Goal: Information Seeking & Learning: Find specific fact

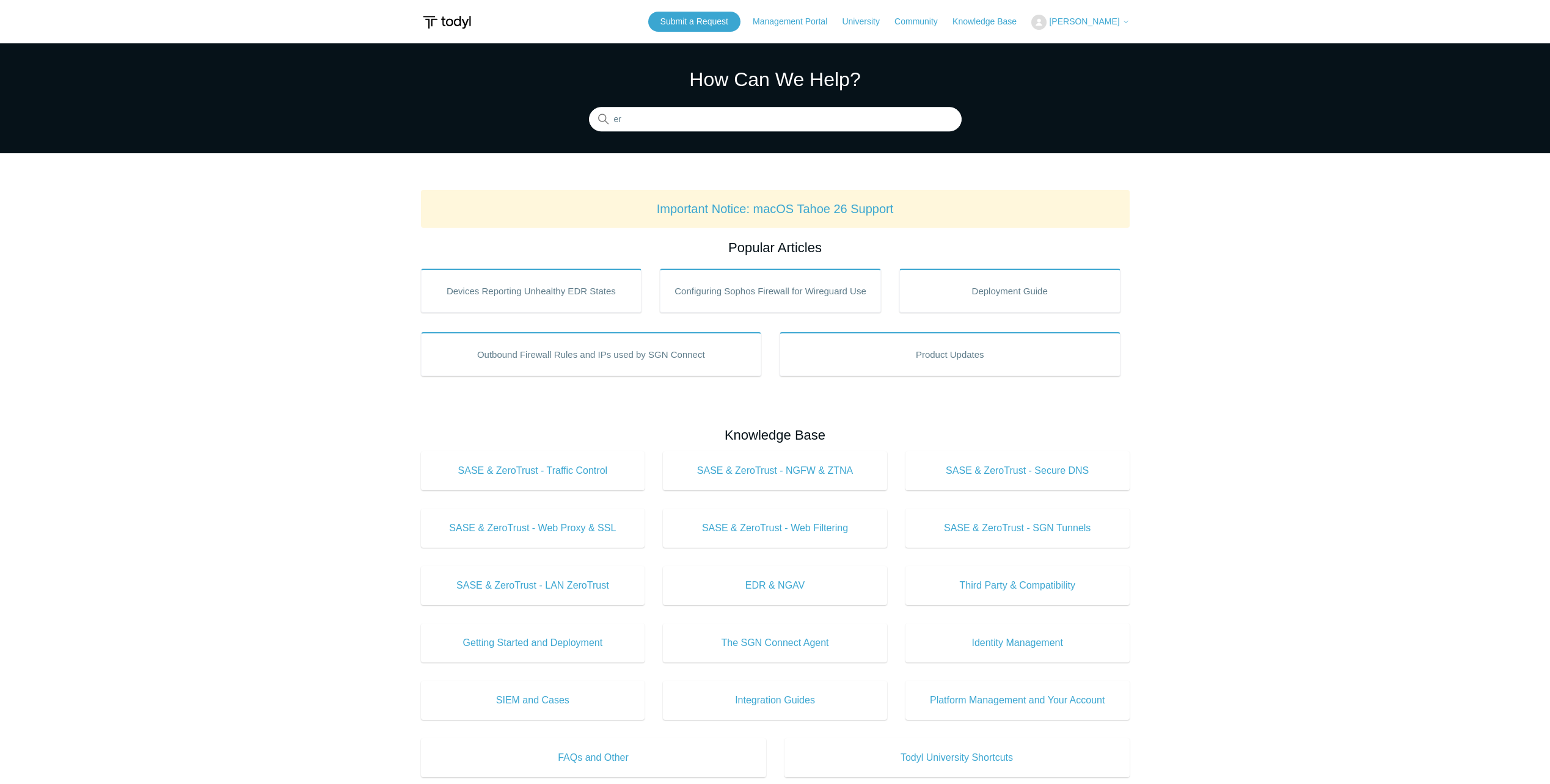
type input "e"
type input "104"
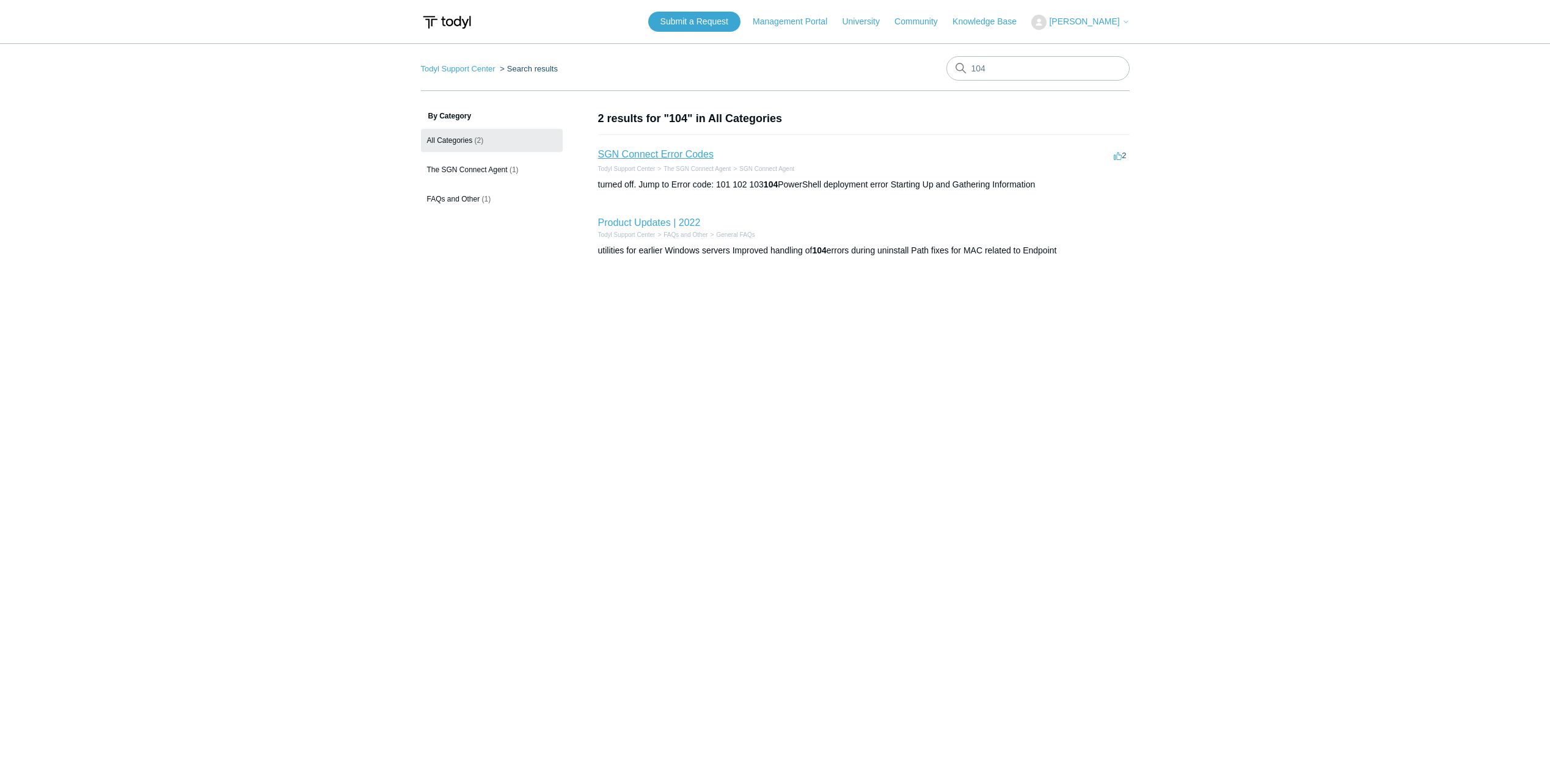
click at [673, 154] on link "SGN Connect Error Codes" at bounding box center [656, 154] width 116 height 10
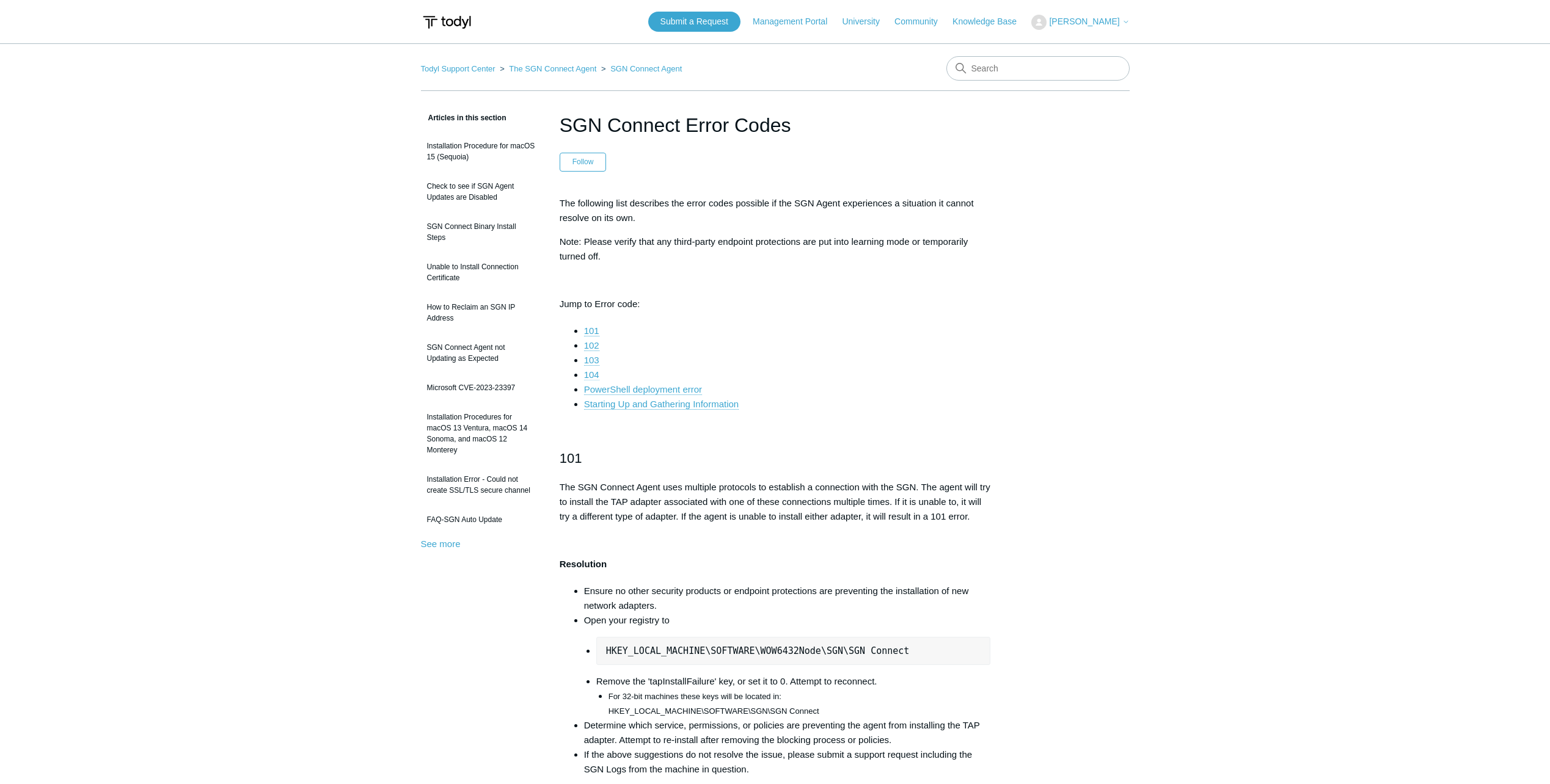
click at [596, 374] on link "104" at bounding box center [592, 375] width 16 height 11
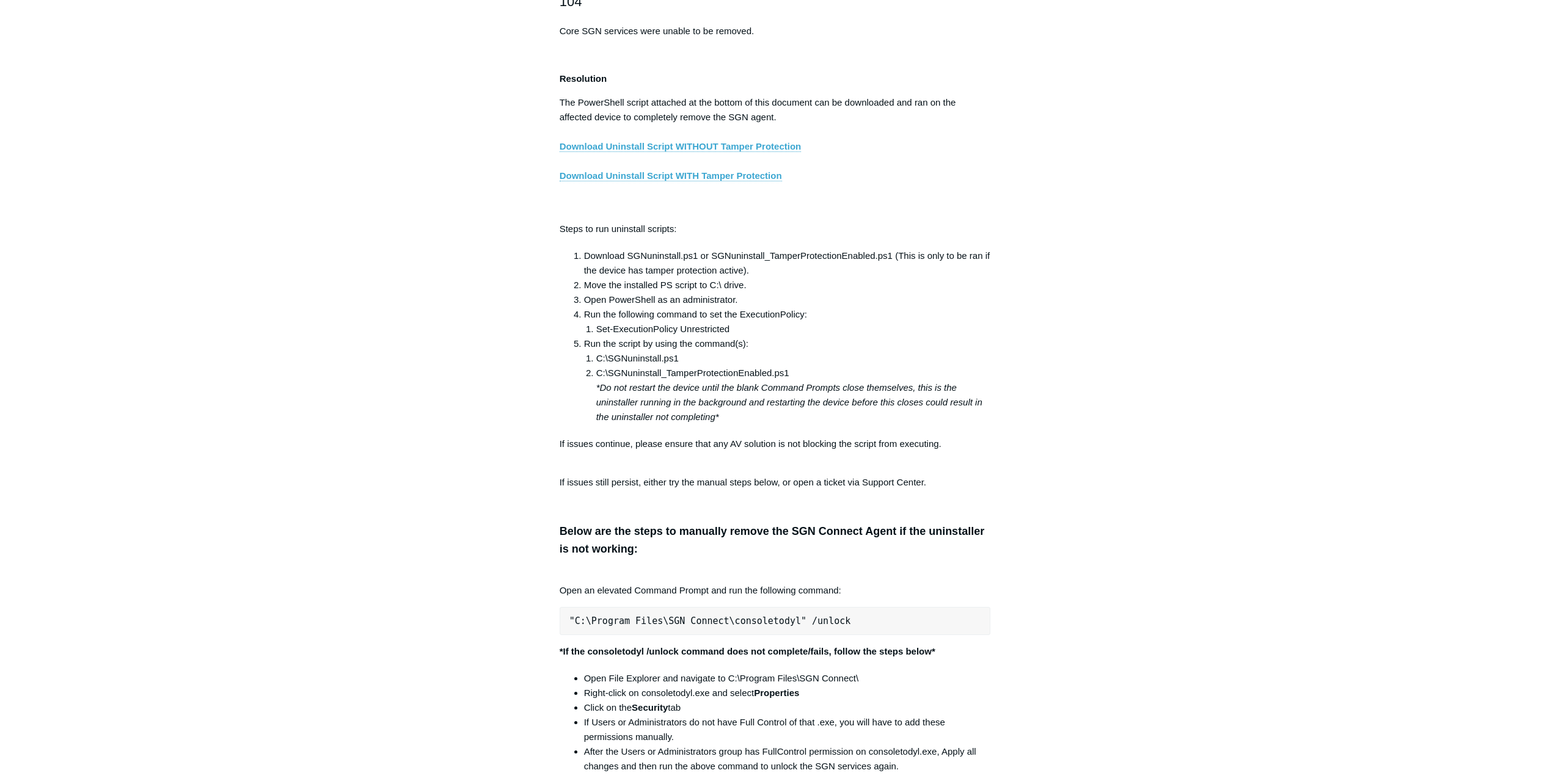
scroll to position [1969, 0]
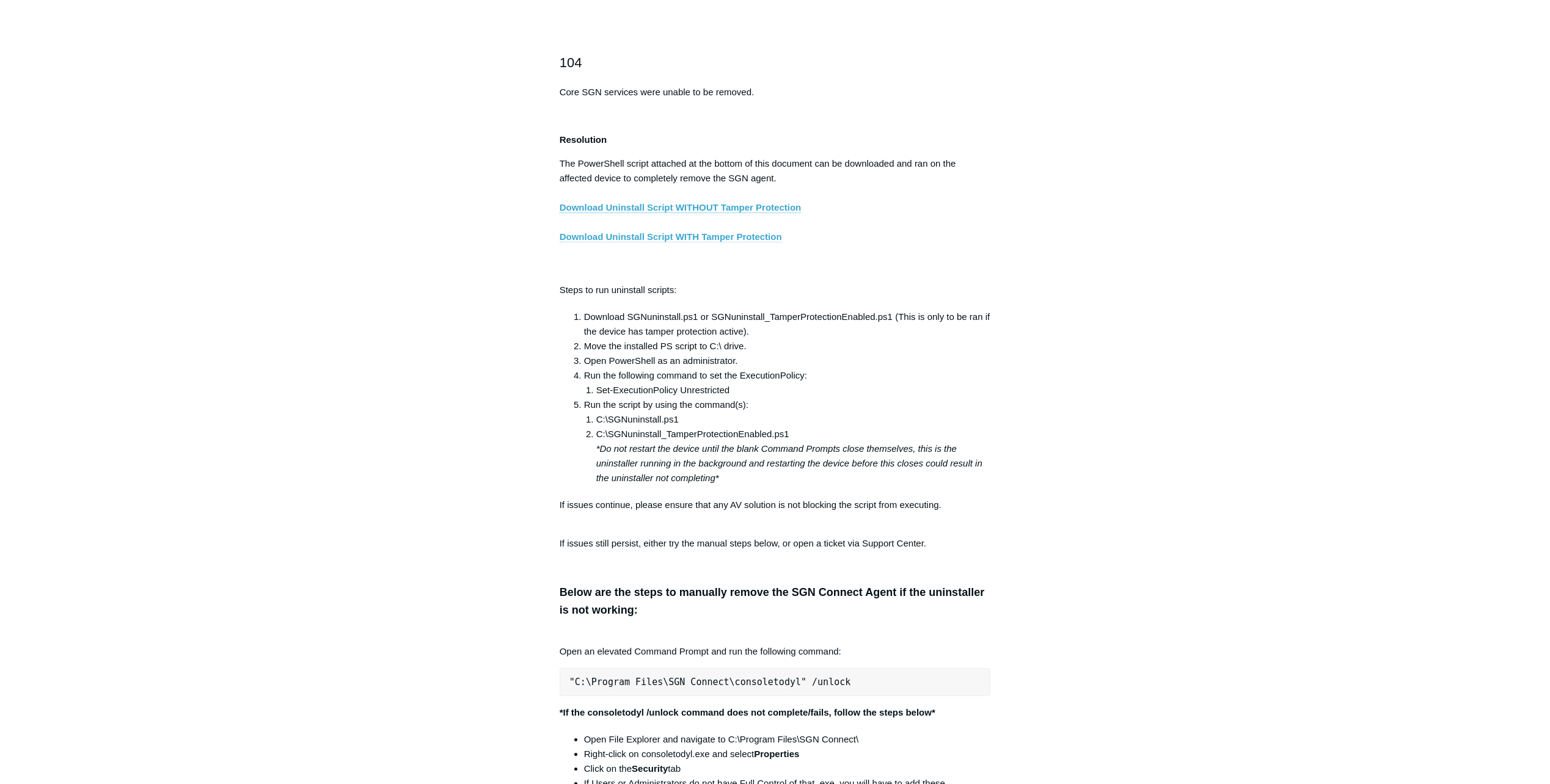
click at [701, 242] on link "Download Uninstall Script WITH Tamper Protection" at bounding box center [671, 237] width 222 height 11
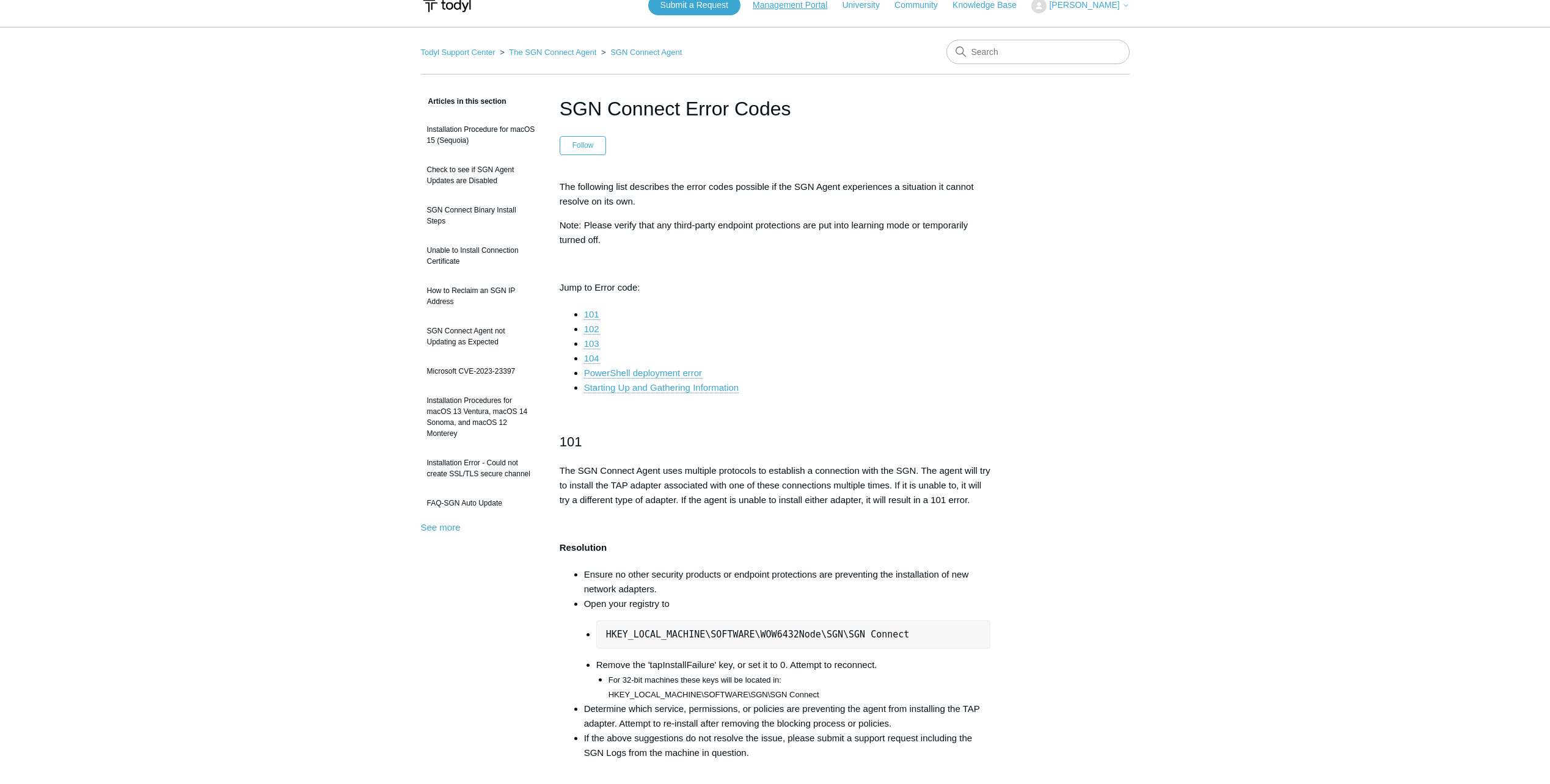
scroll to position [16, 0]
click at [587, 361] on link "104" at bounding box center [592, 359] width 16 height 11
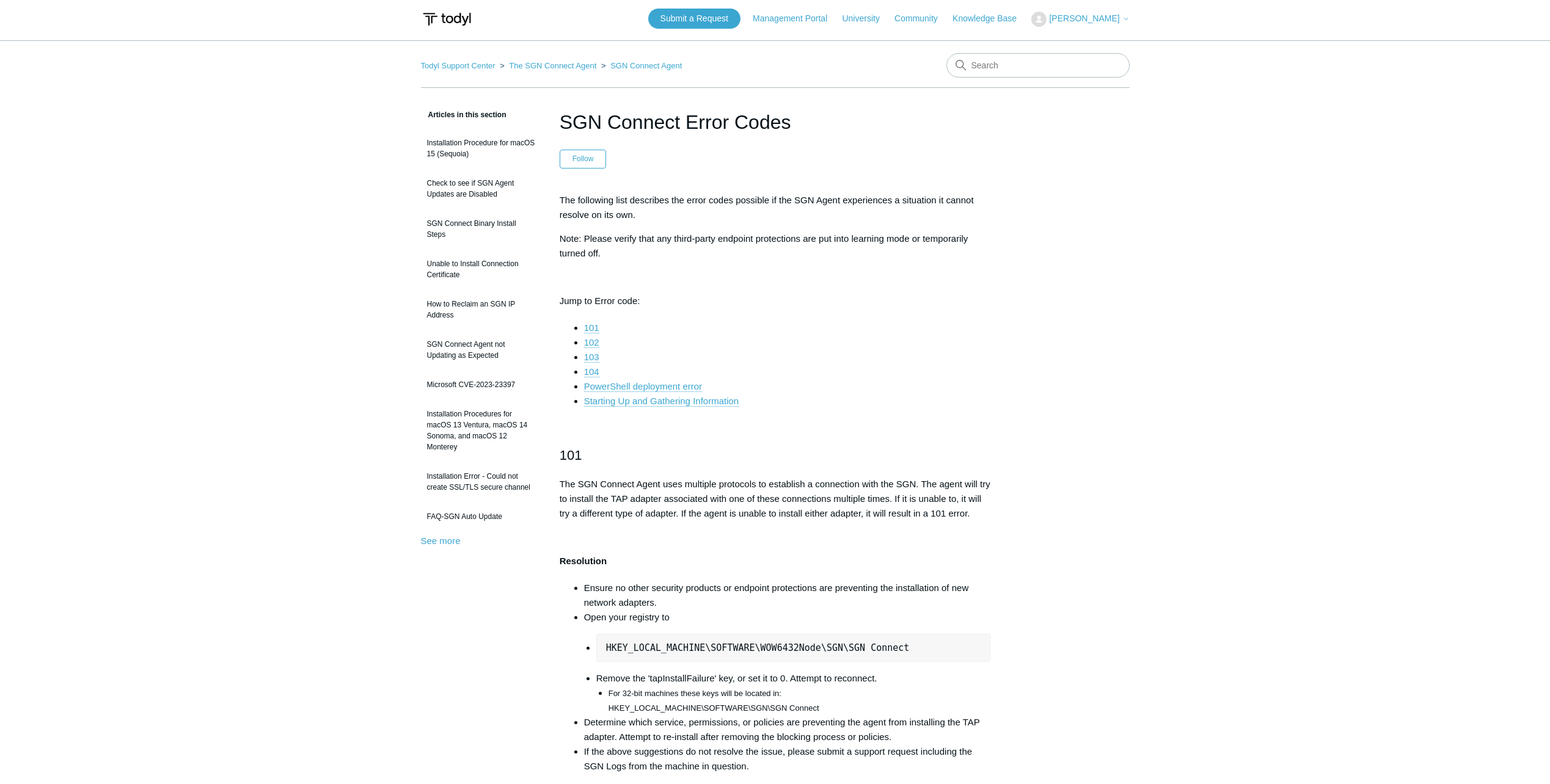
scroll to position [0, 0]
click at [1103, 22] on span "[PERSON_NAME]" at bounding box center [1084, 21] width 70 height 10
click at [1101, 42] on link "My Support Requests" at bounding box center [1092, 48] width 119 height 21
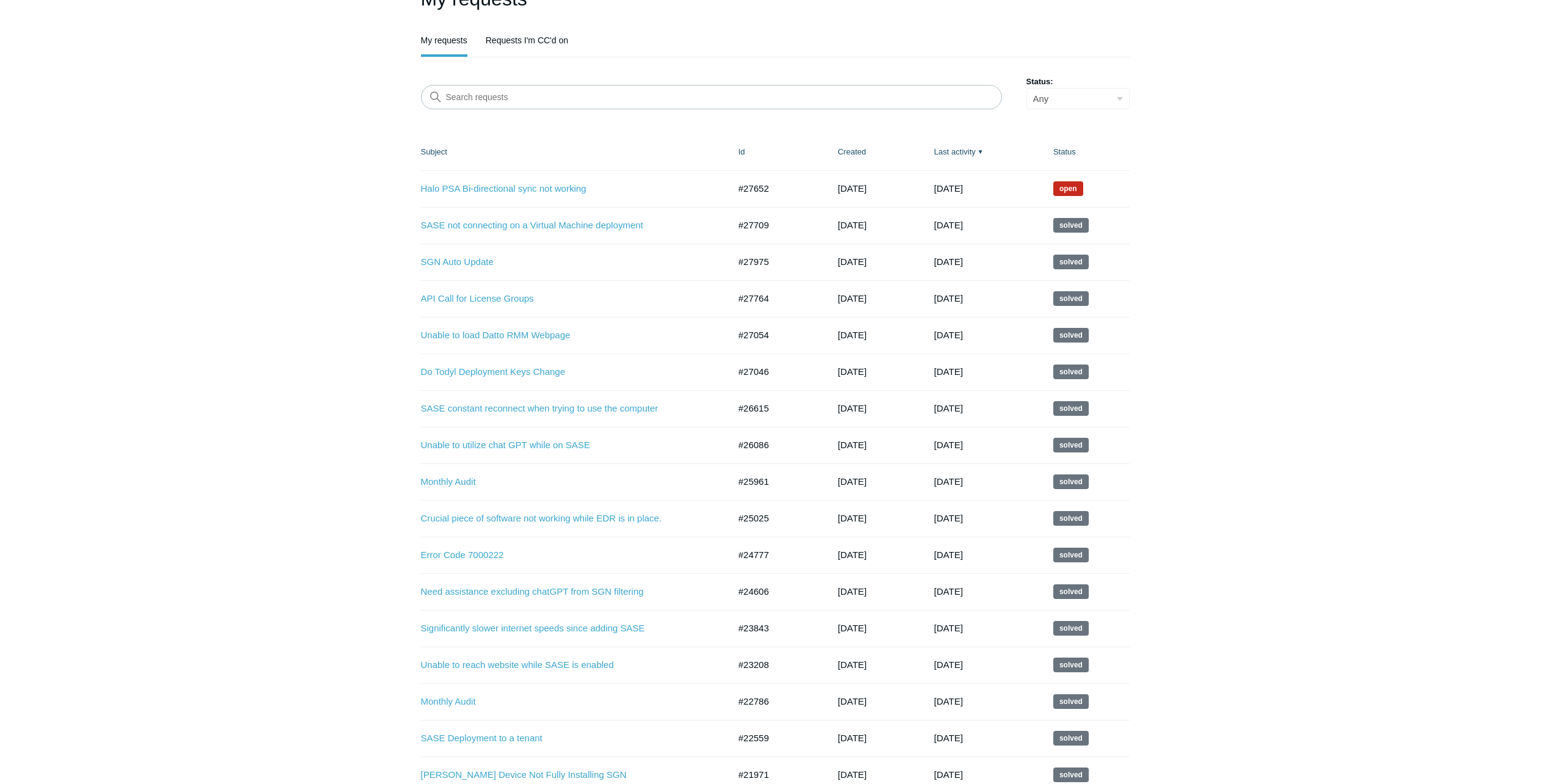
scroll to position [122, 0]
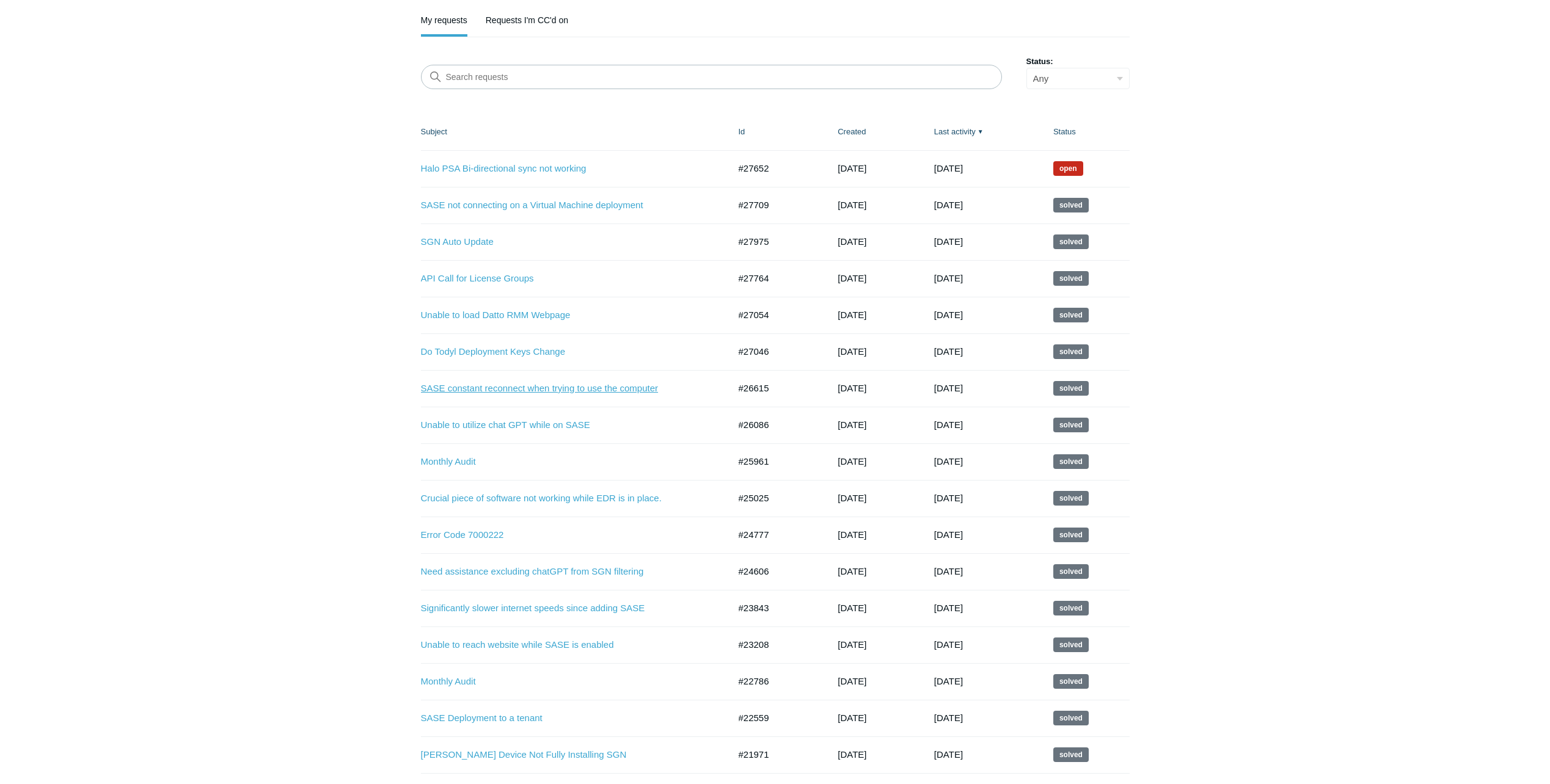
click at [627, 388] on link "SASE constant reconnect when trying to use the computer" at bounding box center [566, 389] width 290 height 14
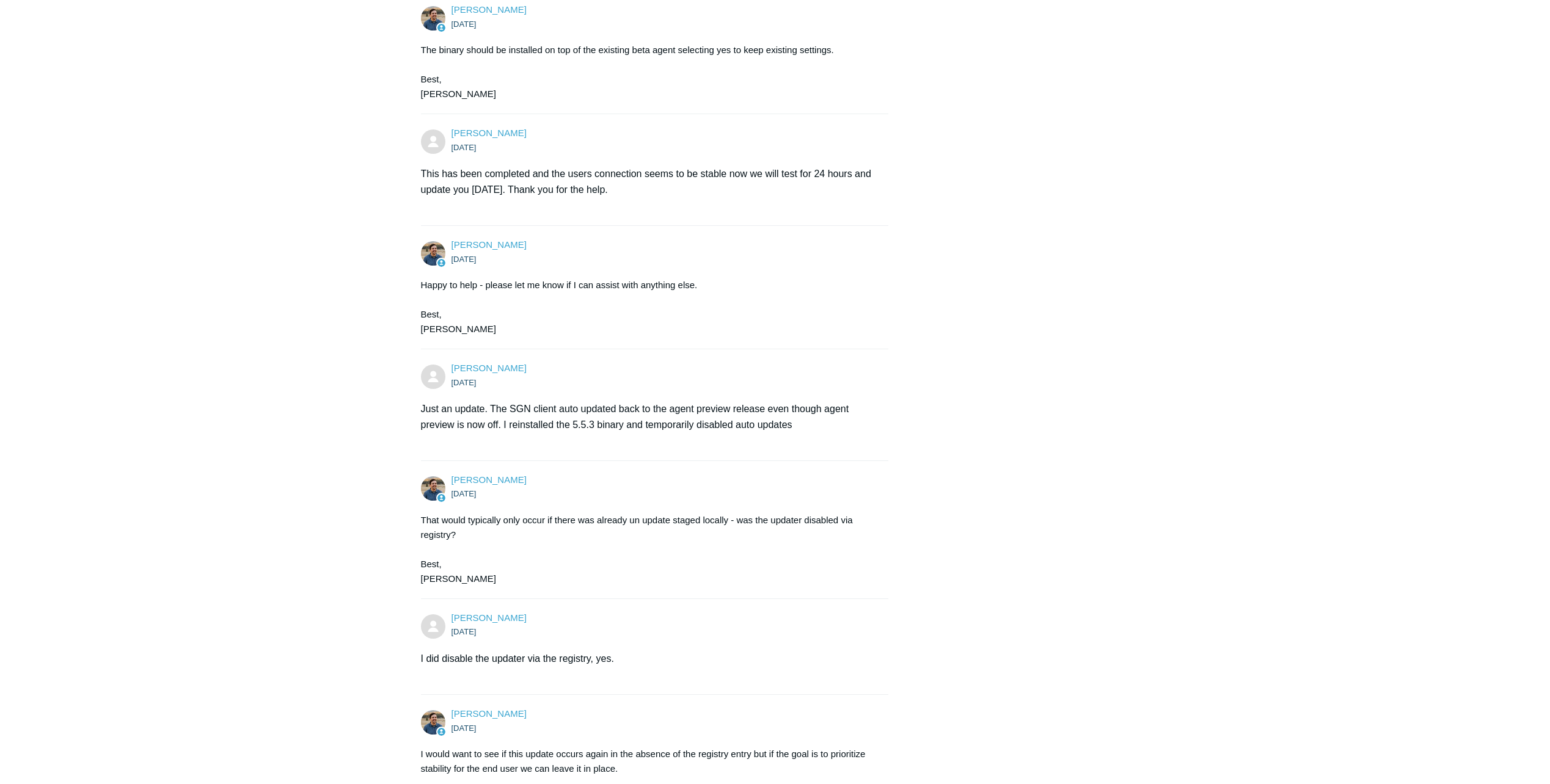
scroll to position [733, 0]
